Goal: Check status: Check status

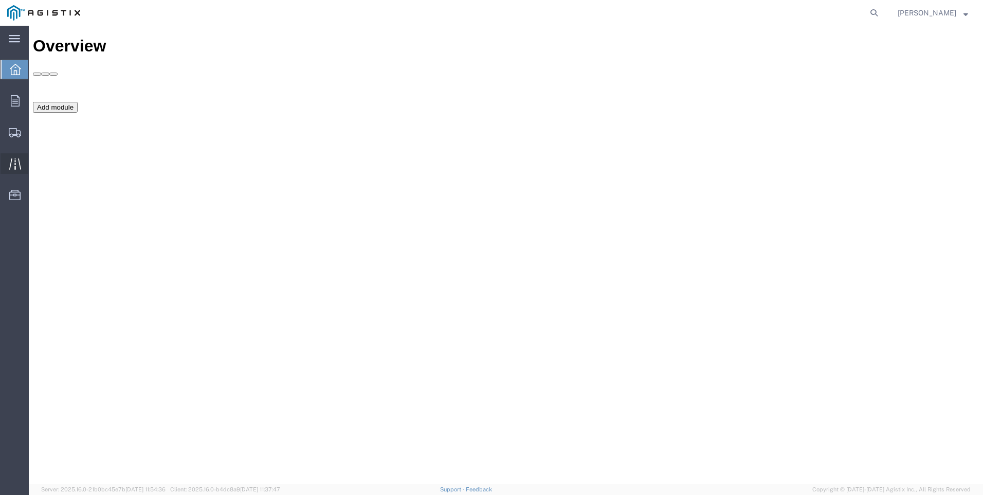
click at [9, 163] on icon at bounding box center [15, 164] width 12 height 12
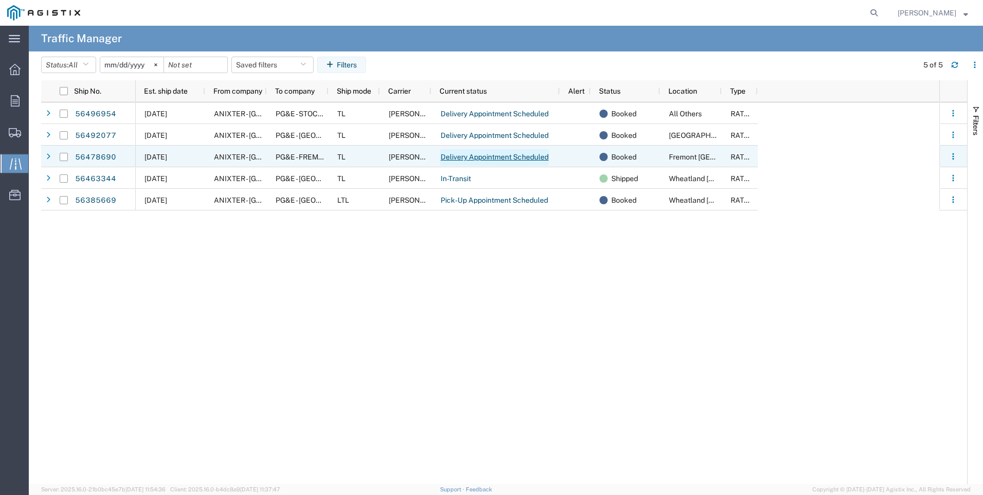
click at [471, 156] on link "Delivery Appointment Scheduled" at bounding box center [494, 157] width 109 height 16
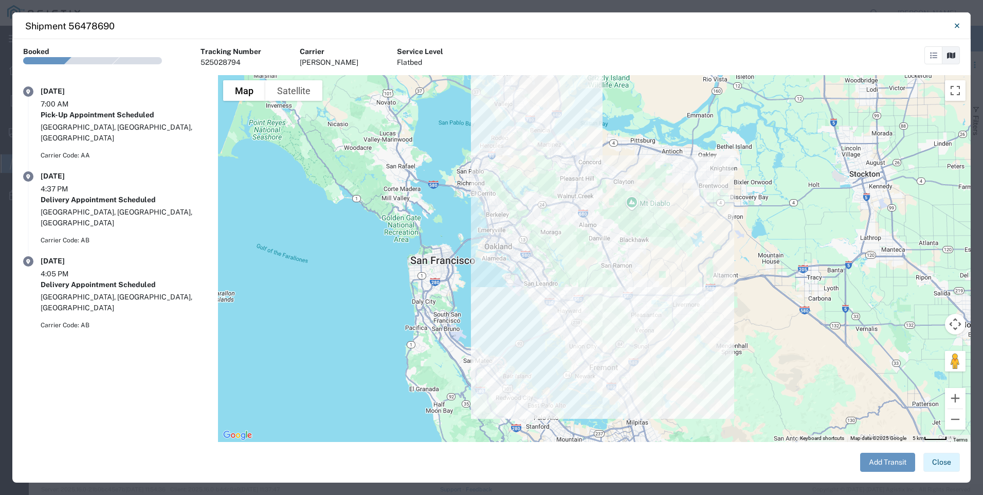
click at [935, 461] on button "Close" at bounding box center [941, 461] width 36 height 19
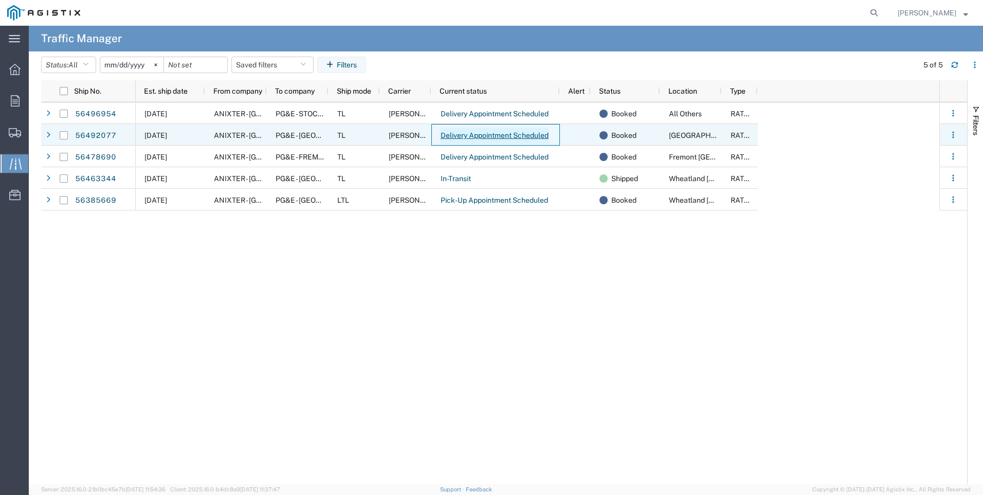
click at [489, 131] on link "Delivery Appointment Scheduled" at bounding box center [494, 135] width 109 height 16
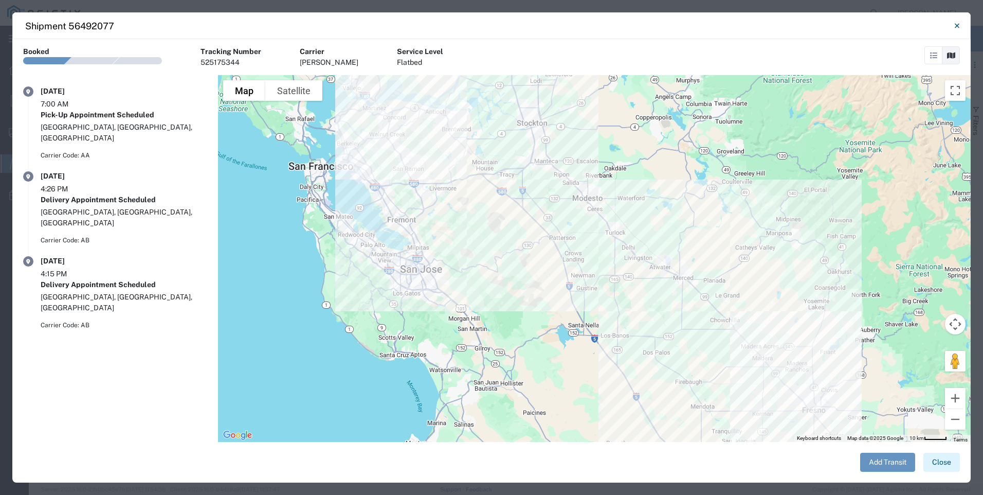
click at [947, 464] on button "Close" at bounding box center [941, 461] width 36 height 19
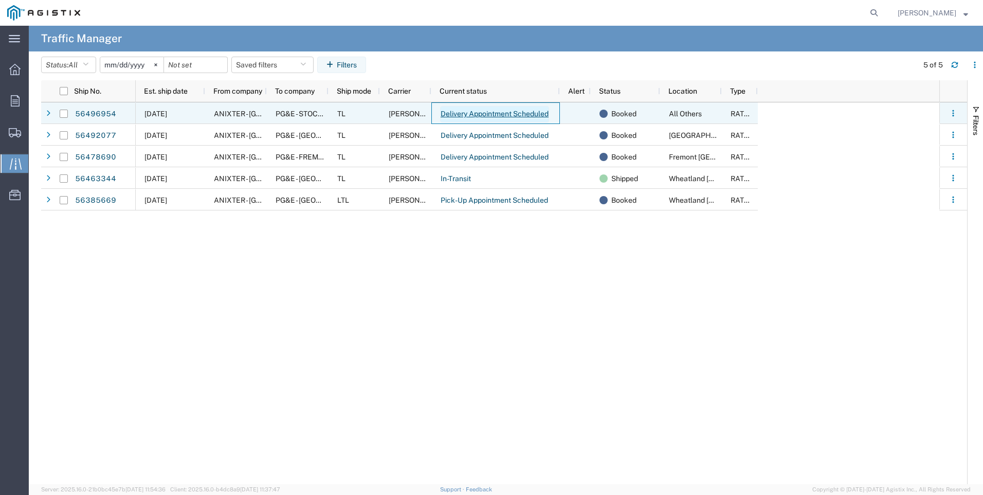
click at [505, 112] on link "Delivery Appointment Scheduled" at bounding box center [494, 114] width 109 height 16
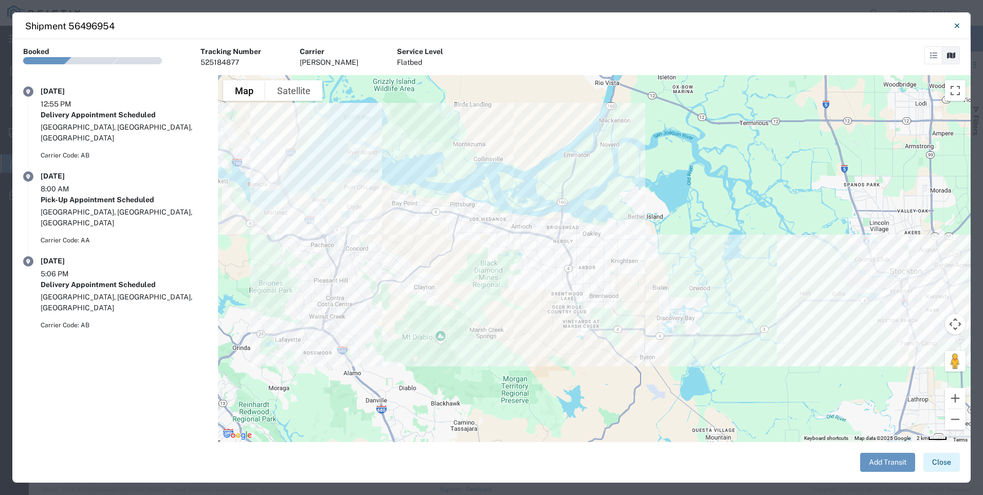
click at [941, 466] on button "Close" at bounding box center [941, 461] width 36 height 19
